Goal: Information Seeking & Learning: Learn about a topic

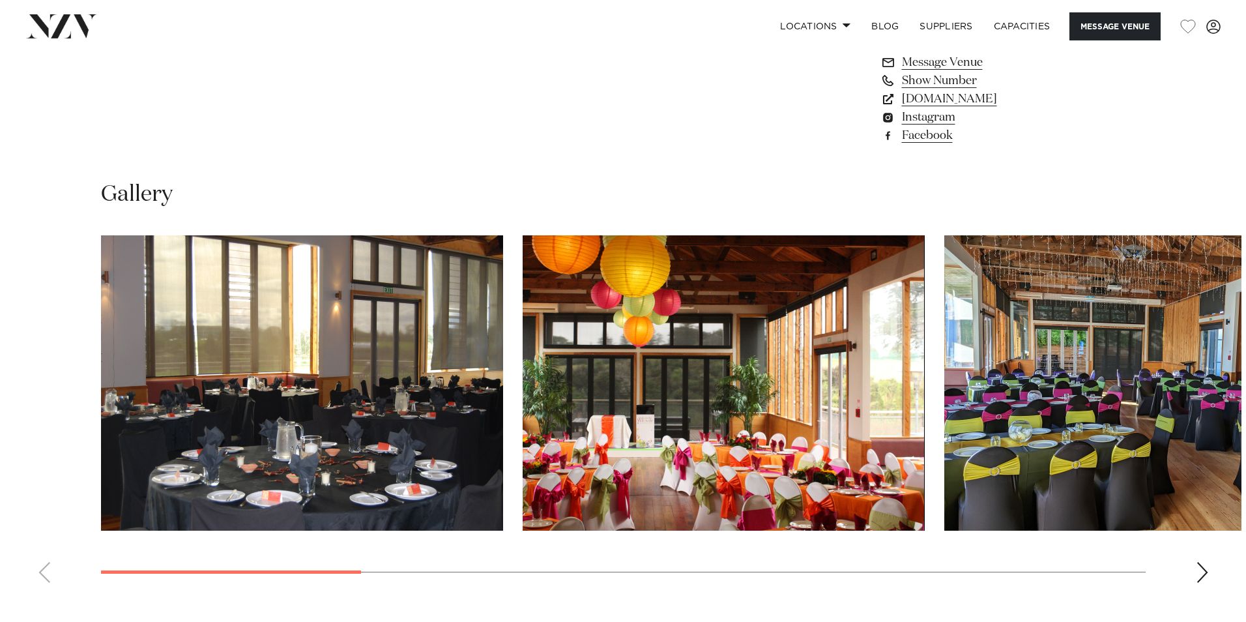
scroll to position [1303, 0]
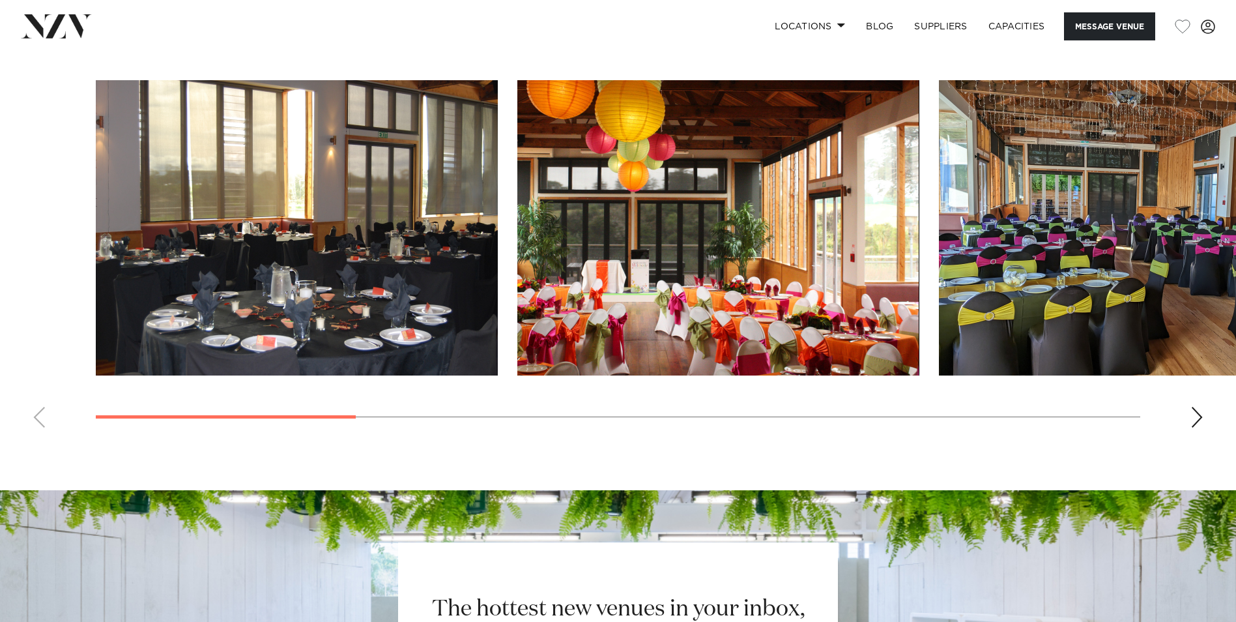
click at [339, 217] on img "1 / 10" at bounding box center [297, 227] width 402 height 295
